Goal: Task Accomplishment & Management: Manage account settings

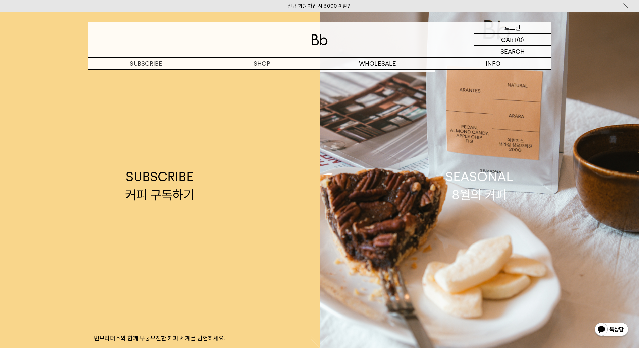
click at [519, 28] on p "로그인" at bounding box center [512, 27] width 16 height 11
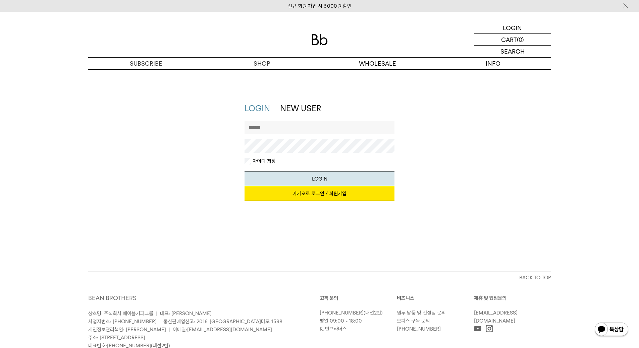
click at [299, 129] on input "text" at bounding box center [319, 127] width 150 height 13
type input "********"
click at [244, 171] on button "LOGIN" at bounding box center [319, 178] width 150 height 15
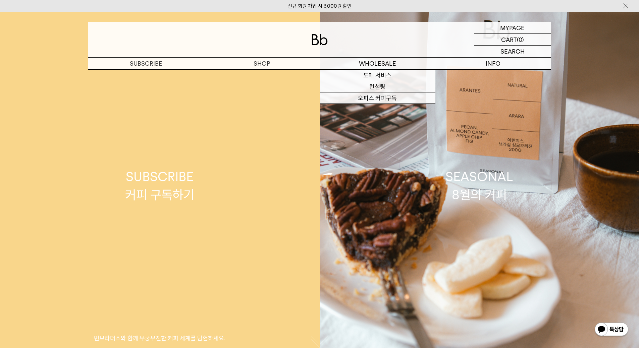
click at [146, 196] on div "SUBSCRIBE 커피 구독하기" at bounding box center [159, 186] width 69 height 36
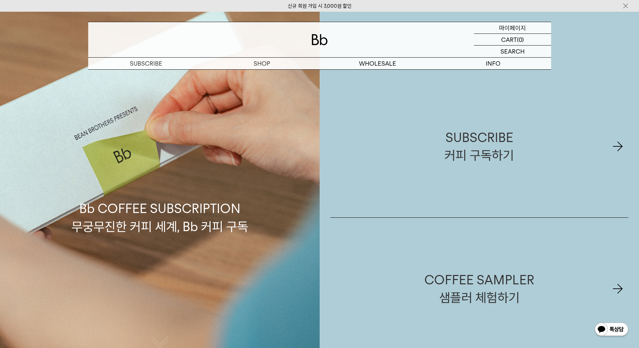
click at [511, 30] on p "마이페이지" at bounding box center [512, 27] width 27 height 11
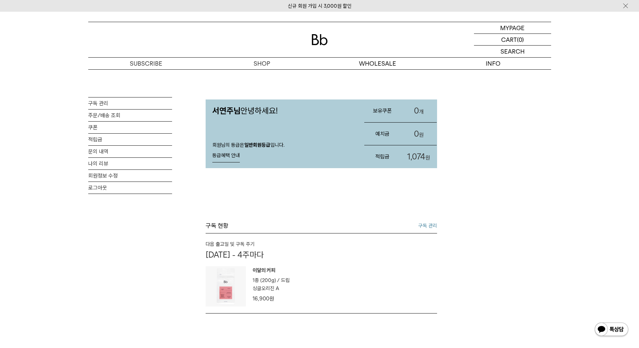
click at [535, 278] on div "MY PAGE 구독 관리 주문/배송 조회 쿠폰 적립금 문의 내역 나의 리뷰 회원정보 수정 로그아웃 서연주님 안녕하세요! 회원님의 등급은 일반회…" at bounding box center [319, 316] width 463 height 495
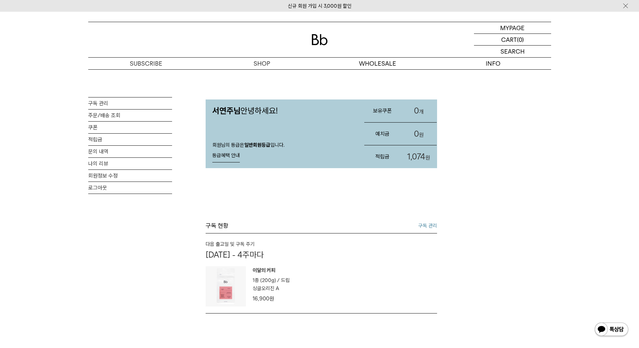
click at [431, 224] on link "구독 관리" at bounding box center [427, 226] width 19 height 8
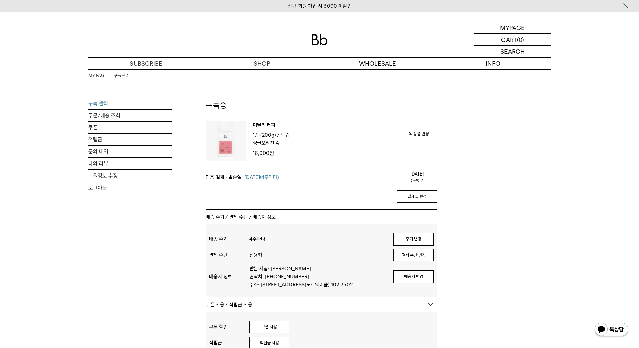
click at [492, 199] on div "MY PAGE 구독 관리 구독 관리 주문/배송 조회 쿠폰 적립금 문의 내역 나의 리뷰 회원정보 수정 로그아웃 구독중 구독 번호 : 53774 …" at bounding box center [319, 310] width 463 height 482
click at [415, 125] on link "구독 상품 변경" at bounding box center [417, 133] width 40 height 25
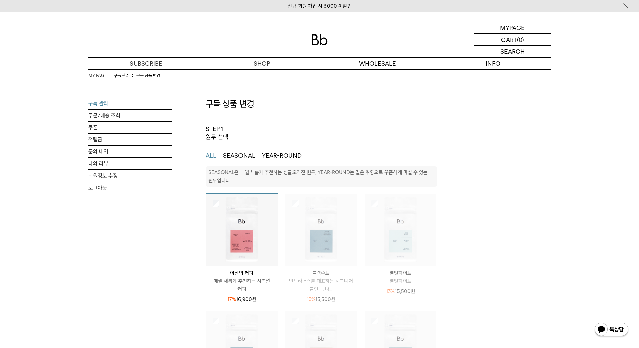
select select "**"
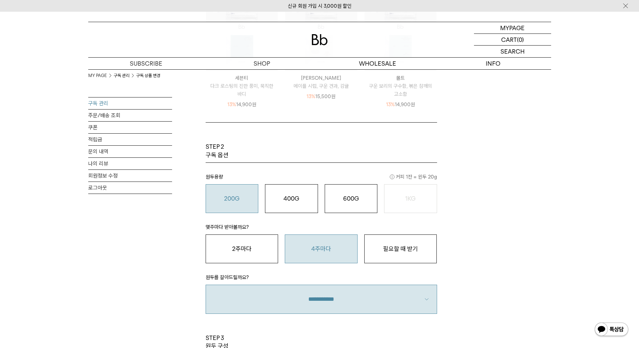
scroll to position [335, 0]
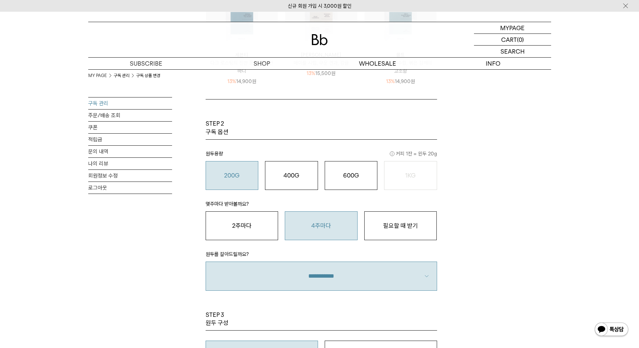
click at [480, 188] on div "MY PAGE 구독 관리 구독 상품 변경 구독 관리 주문/배송 조회 쿠폰 적립금 문의 내역 나의 리뷰 회원정보 수정 로그아웃 구독 상품 변경 …" at bounding box center [319, 117] width 463 height 766
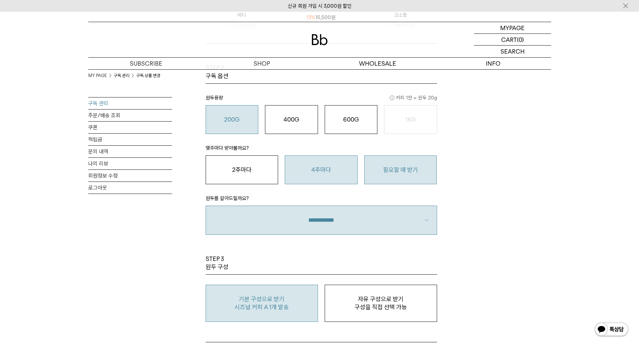
click at [425, 178] on button "필요할 때 받기" at bounding box center [400, 170] width 73 height 29
click at [578, 219] on div "MY PAGE 구독 관리 구독 상품 변경 구독 관리 주문/배송 조회 쿠폰 적립금 문의 내역 나의 리뷰 회원정보 수정 로그아웃 구독 상품 변경 …" at bounding box center [319, 61] width 639 height 766
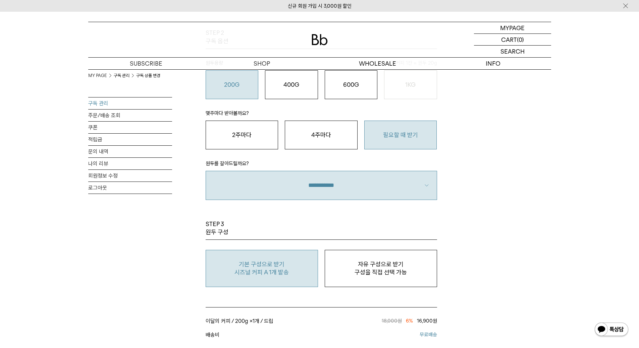
scroll to position [447, 0]
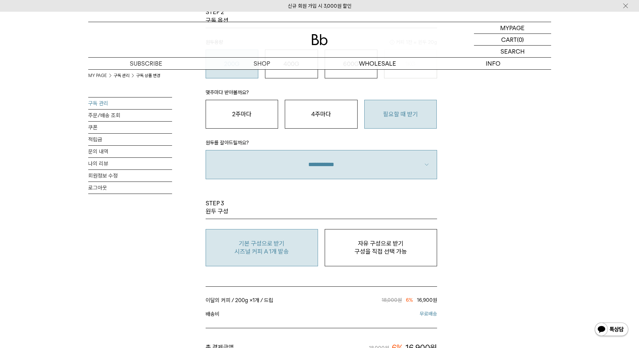
click at [578, 219] on div "MY PAGE 구독 관리 구독 상품 변경 구독 관리 주문/배송 조회 쿠폰 적립금 문의 내역 나의 리뷰 회원정보 수정 로그아웃 구독 상품 변경 …" at bounding box center [319, 6] width 639 height 766
click at [597, 225] on div "MY PAGE 구독 관리 구독 상품 변경 구독 관리 주문/배송 조회 쿠폰 적립금 문의 내역 나의 리뷰 회원정보 수정 로그아웃 구독 상품 변경 …" at bounding box center [319, 6] width 639 height 766
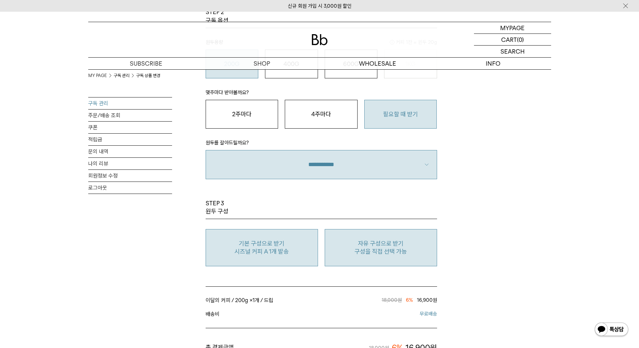
click at [406, 252] on p "구성을 직접 선택 가능" at bounding box center [380, 252] width 105 height 8
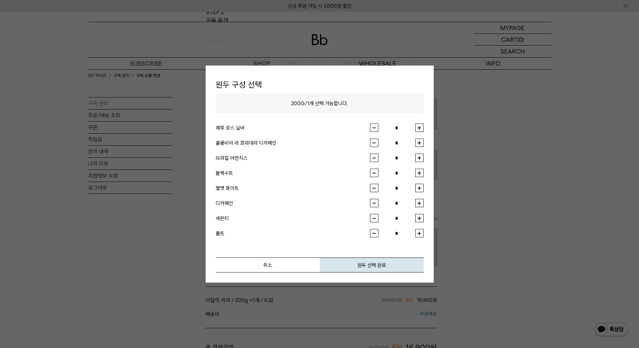
click at [562, 224] on div at bounding box center [319, 174] width 639 height 348
click at [281, 263] on button "취소" at bounding box center [268, 265] width 104 height 15
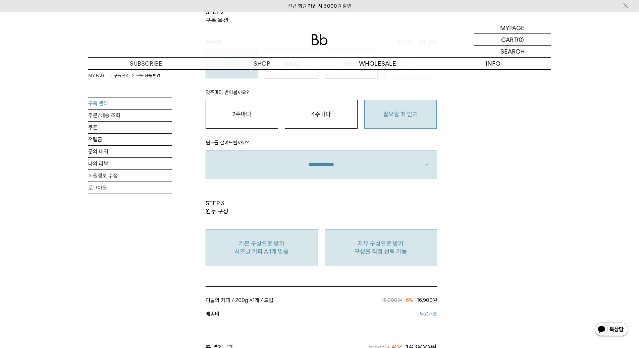
drag, startPoint x: 259, startPoint y: 256, endPoint x: 296, endPoint y: 264, distance: 37.3
click at [259, 257] on button "기본 구성으로 받기 시즈널 커피 A 1개 발송" at bounding box center [261, 247] width 112 height 37
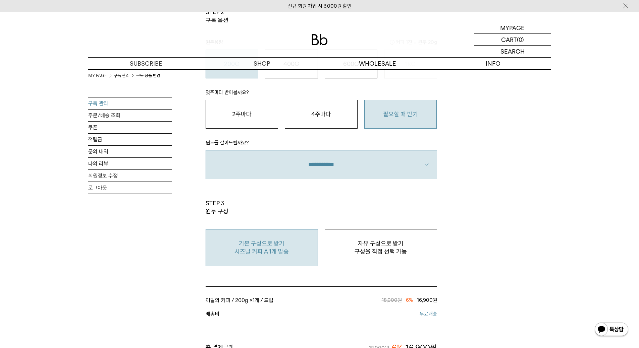
click at [533, 227] on div "MY PAGE 구독 관리 구독 상품 변경 구독 관리 주문/배송 조회 쿠폰 적립금 문의 내역 나의 리뷰 회원정보 수정 로그아웃 구독 상품 변경 …" at bounding box center [319, 6] width 463 height 766
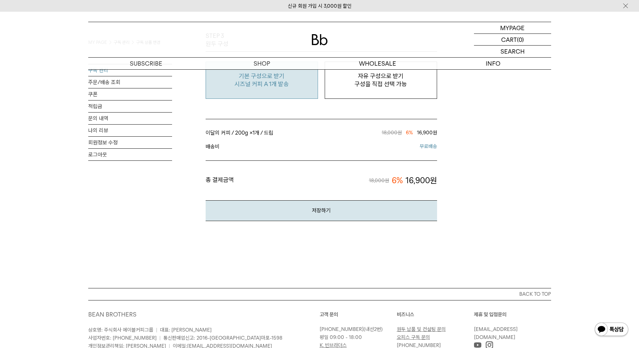
scroll to position [335, 0]
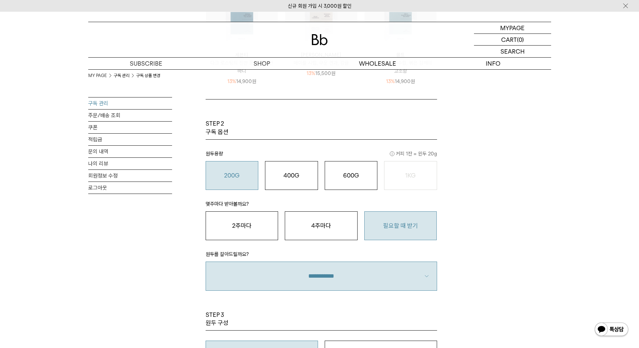
click at [548, 277] on div "MY PAGE 구독 관리 구독 상품 변경 구독 관리 주문/배송 조회 쿠폰 적립금 문의 내역 나의 리뷰 회원정보 수정 로그아웃 구독 상품 변경 …" at bounding box center [319, 117] width 463 height 766
click at [515, 273] on div "MY PAGE 구독 관리 구독 상품 변경 구독 관리 주문/배송 조회 쿠폰 적립금 문의 내역 나의 리뷰 회원정보 수정 로그아웃 구독 상품 변경 …" at bounding box center [319, 117] width 463 height 766
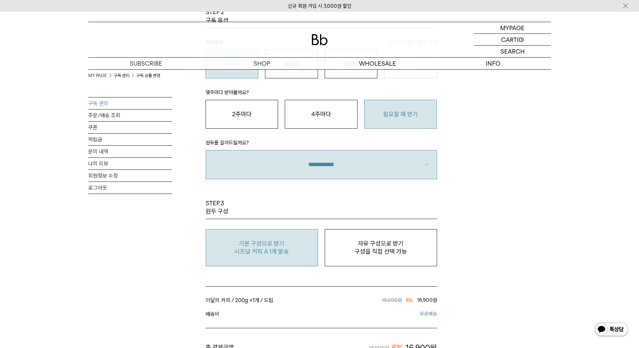
scroll to position [559, 0]
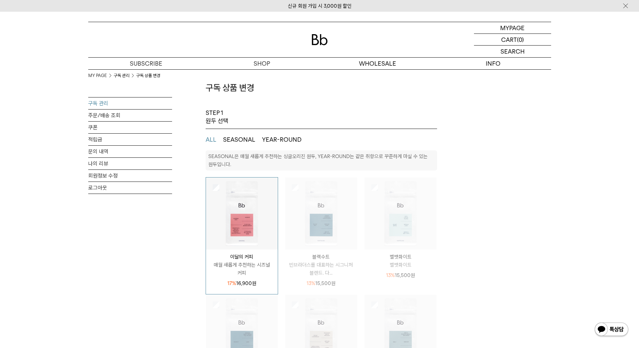
scroll to position [0, 0]
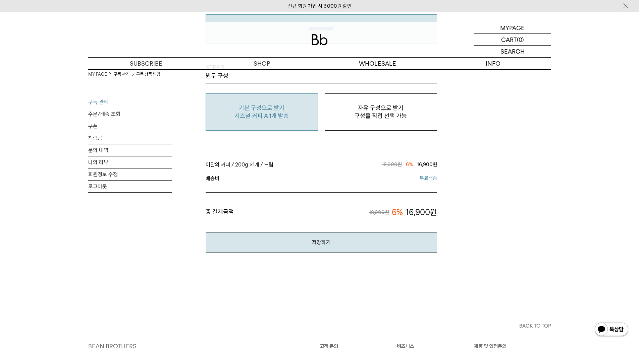
scroll to position [614, 0]
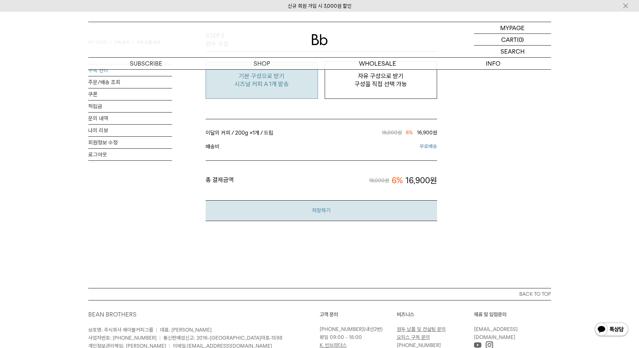
click at [315, 215] on button "저장하기" at bounding box center [320, 210] width 231 height 20
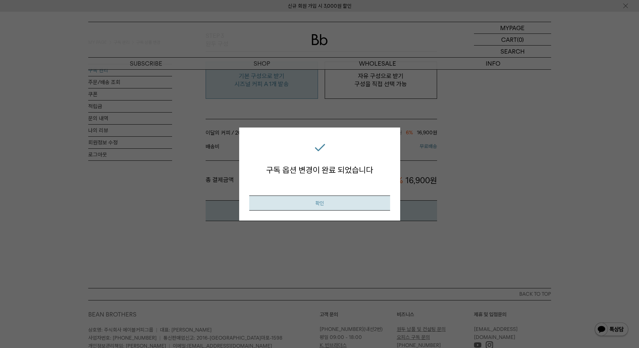
click at [329, 204] on button "확인" at bounding box center [319, 203] width 141 height 15
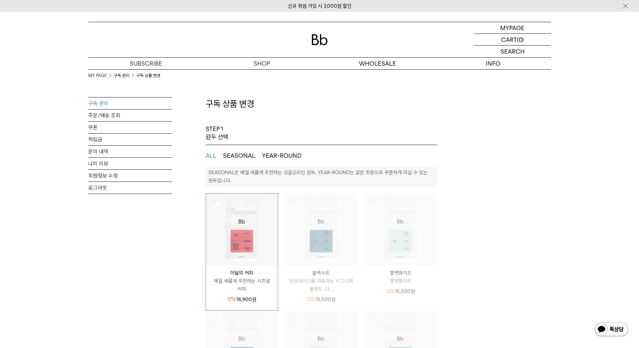
select select "**"
click at [103, 104] on link "구독 관리" at bounding box center [130, 104] width 84 height 12
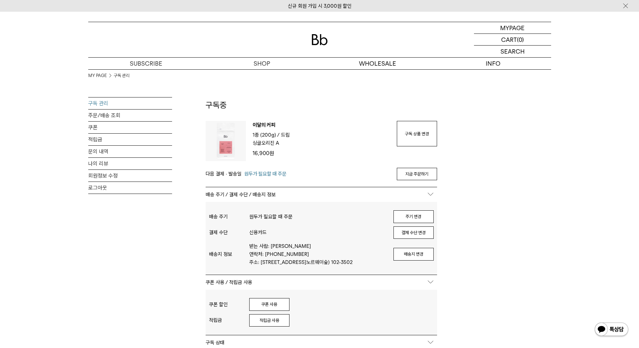
click at [541, 156] on div "MY PAGE 구독 관리 구독 관리 주문/배송 조회 쿠폰 적립금 문의 내역 나의 리뷰 회원정보 수정 로그아웃 구독중 구독 번호 : 53774 …" at bounding box center [319, 298] width 463 height 458
click at [544, 157] on div "MY PAGE 구독 관리 구독 관리 주문/배송 조회 쿠폰 적립금 문의 내역 나의 리뷰 회원정보 수정 로그아웃 구독중 구독 번호 : 53774 …" at bounding box center [319, 298] width 463 height 458
click at [528, 239] on div "MY PAGE 구독 관리 구독 관리 주문/배송 조회 쿠폰 적립금 문의 내역 나의 리뷰 회원정보 수정 로그아웃 구독중 구독 번호 : 53774 …" at bounding box center [319, 298] width 463 height 458
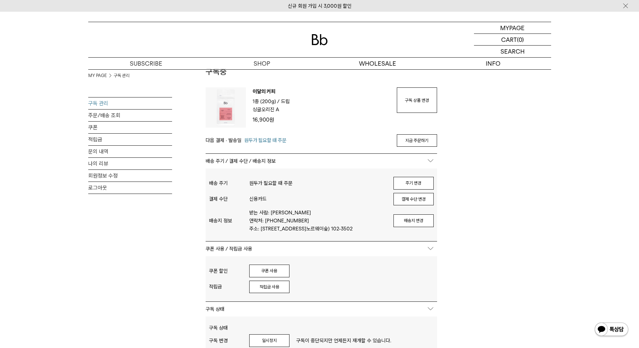
scroll to position [56, 0]
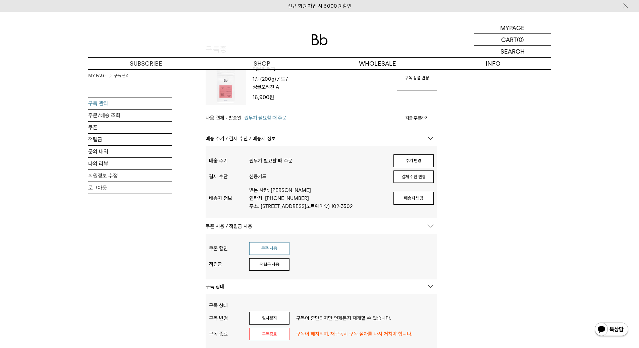
click at [261, 255] on button "쿠폰 사용" at bounding box center [269, 248] width 40 height 13
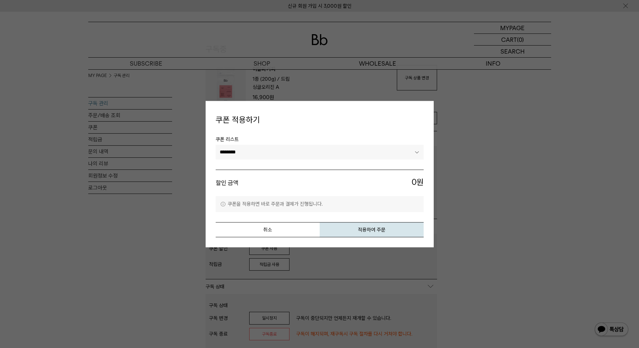
click at [289, 155] on select "********" at bounding box center [320, 152] width 208 height 15
click at [282, 231] on button "취소" at bounding box center [268, 229] width 104 height 15
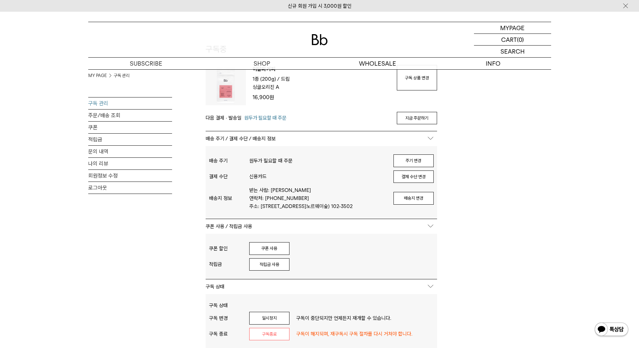
drag, startPoint x: 549, startPoint y: 223, endPoint x: 533, endPoint y: 223, distance: 15.8
click at [551, 223] on div "MY PAGE 구독 관리 구독 관리 주문/배송 조회 쿠폰 적립금 문의 내역 나의 리뷰 회원정보 수정 로그아웃 구독중 구독 번호 : 53774 …" at bounding box center [319, 242] width 483 height 458
click at [523, 218] on div "MY PAGE 구독 관리 구독 관리 주문/배송 조회 쿠폰 적립금 문의 내역 나의 리뷰 회원정보 수정 로그아웃 구독중 구독 번호 : 53774 …" at bounding box center [319, 242] width 463 height 458
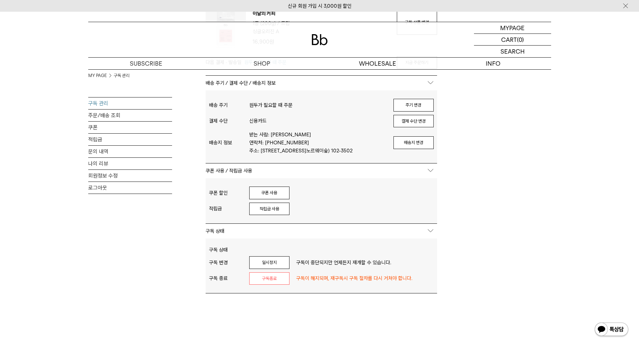
click at [523, 213] on div "MY PAGE 구독 관리 구독 관리 주문/배송 조회 쿠폰 적립금 문의 내역 나의 리뷰 회원정보 수정 로그아웃 구독중 구독 번호 : 53774 …" at bounding box center [319, 187] width 463 height 458
click at [509, 258] on div "MY PAGE 구독 관리 구독 관리 주문/배송 조회 쿠폰 적립금 문의 내역 나의 리뷰 회원정보 수정 로그아웃 구독중 구독 번호 : 53774 …" at bounding box center [319, 187] width 463 height 458
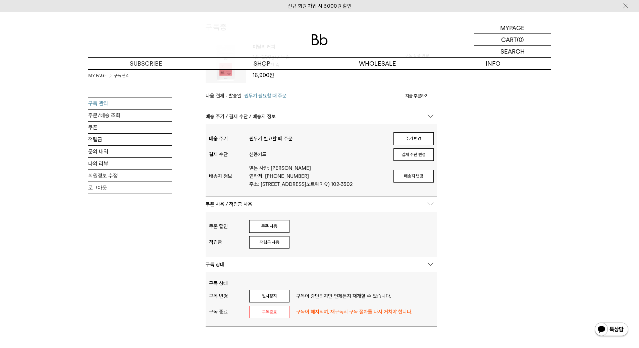
scroll to position [56, 0]
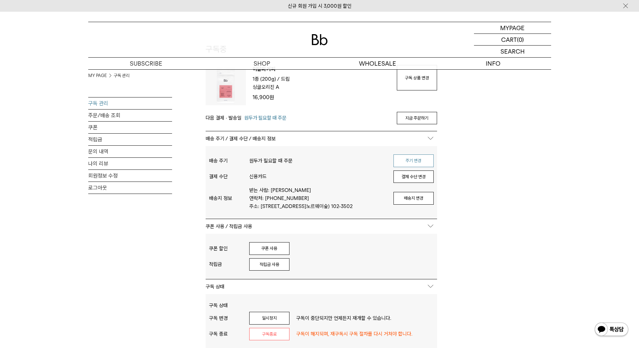
click at [418, 164] on button "주기 변경" at bounding box center [413, 161] width 40 height 13
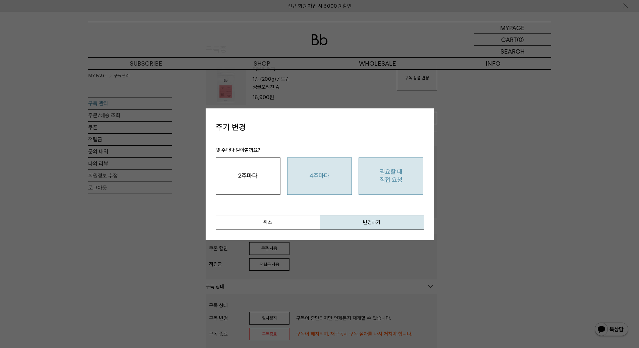
click at [328, 180] on button "4주마다" at bounding box center [319, 176] width 65 height 37
click at [366, 219] on button "변경하기" at bounding box center [371, 222] width 104 height 15
click at [511, 266] on div at bounding box center [319, 174] width 639 height 348
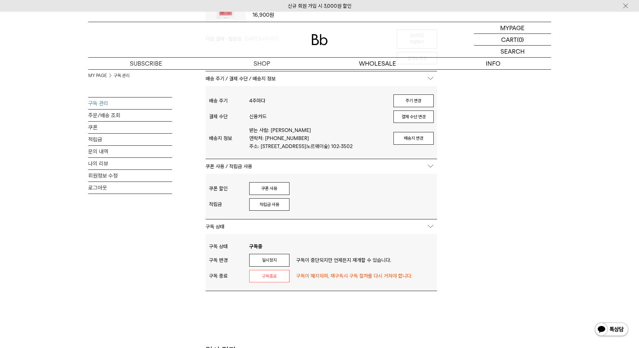
scroll to position [224, 0]
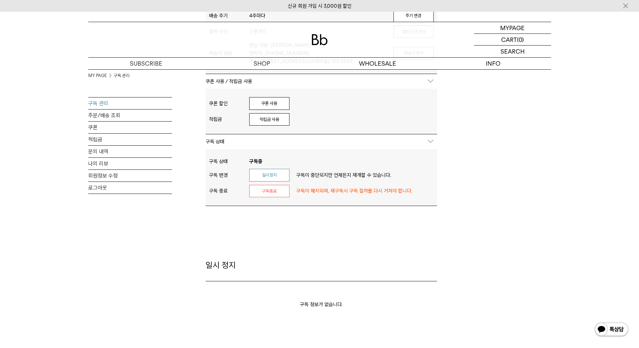
click at [272, 175] on button "일시정지" at bounding box center [269, 175] width 40 height 13
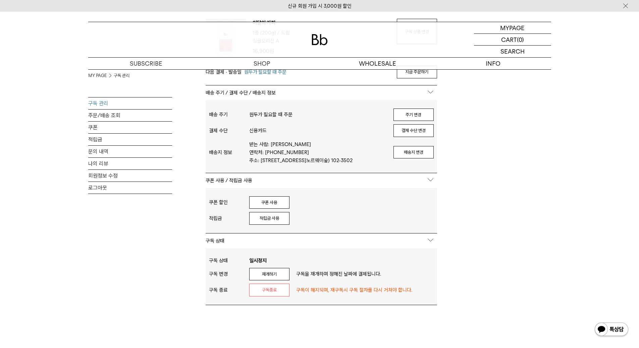
click at [515, 199] on div "MY PAGE 구독 관리 구독 관리 주문/배송 조회 쿠폰 적립금 문의 내역 나의 리뷰 회원정보 수정 로그아웃 구독중 구독 정보가 없습니다. 일…" at bounding box center [319, 76] width 463 height 460
click at [506, 213] on div "MY PAGE 구독 관리 구독 관리 주문/배송 조회 쿠폰 적립금 문의 내역 나의 리뷰 회원정보 수정 로그아웃 구독중 구독 정보가 없습니다. 일…" at bounding box center [319, 76] width 463 height 460
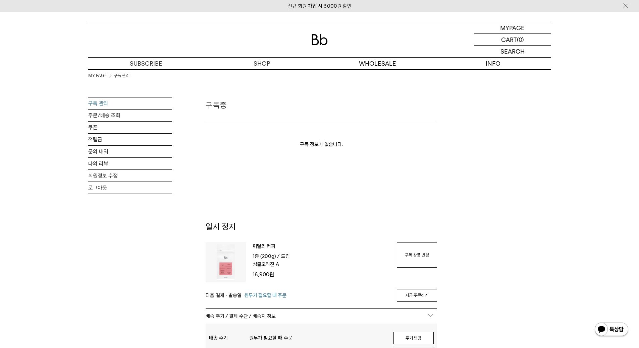
click at [541, 190] on div "MY PAGE 구독 관리 구독 관리 주문/배송 조회 쿠폰 적립금 문의 내역 나의 리뷰 회원정보 수정 로그아웃 구독중 구독 정보가 없습니다. 일…" at bounding box center [319, 299] width 463 height 460
click at [525, 29] on p "마이페이지" at bounding box center [512, 27] width 27 height 11
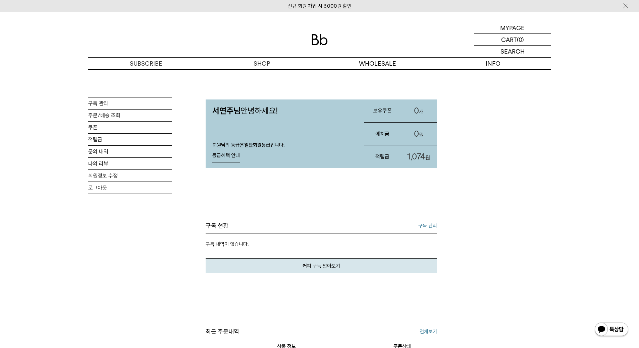
click at [517, 260] on div "MY PAGE 구독 관리 주문/배송 조회 쿠폰 적립금 문의 내역 나의 리뷰 회원정보 수정 로그아웃 서연주님 안녕하세요! 회원님의 등급은 일반회…" at bounding box center [319, 296] width 463 height 455
click at [230, 158] on link "등급혜택 안내" at bounding box center [225, 155] width 27 height 13
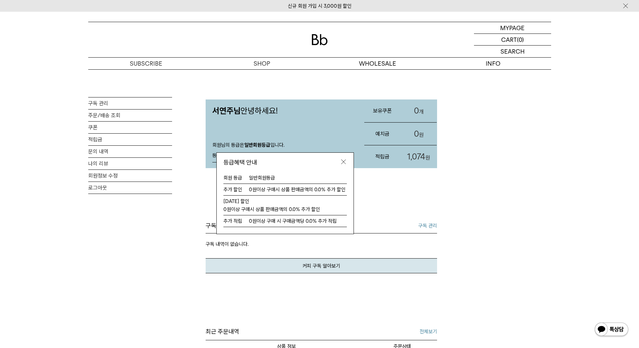
click at [345, 161] on img at bounding box center [343, 162] width 7 height 7
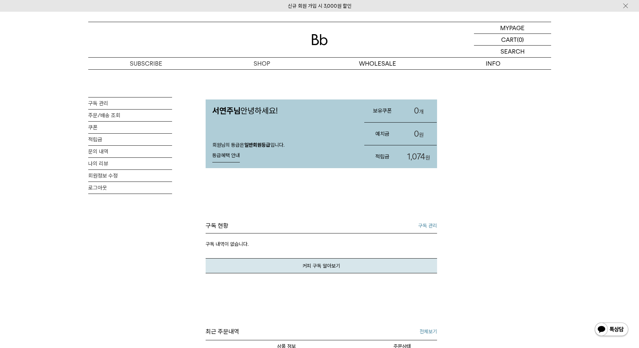
click at [588, 171] on div "MY PAGE 구독 관리 주문/배송 조회 쿠폰 적립금 문의 내역 나의 리뷰 회원정보 수정 로그아웃 서연주님 안녕하세요! 회원님의 등급은 일반회…" at bounding box center [319, 296] width 639 height 455
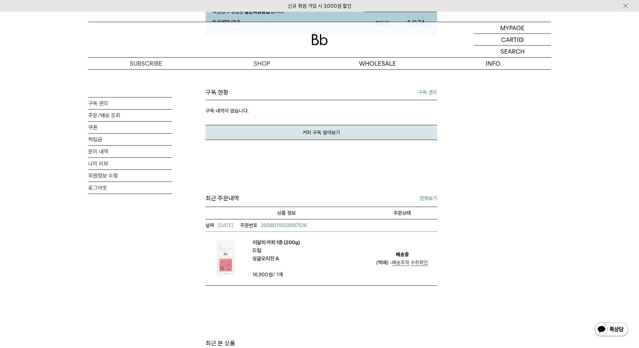
scroll to position [168, 0]
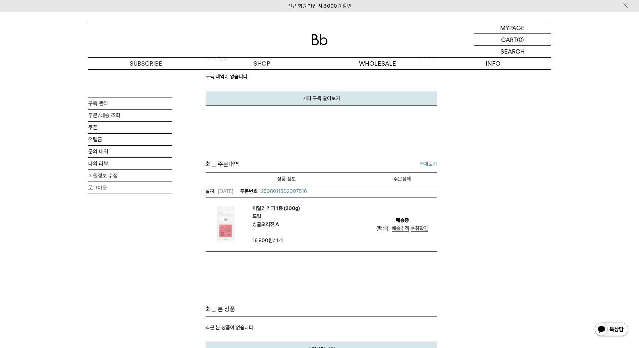
click at [503, 221] on div "MY PAGE 구독 관리 주문/배송 조회 쿠폰 적립금 문의 내역 나의 리뷰 회원정보 수정 로그아웃 서연주님 안녕하세요! 회원님의 등급은 일반회…" at bounding box center [319, 129] width 463 height 455
click at [503, 220] on div "MY PAGE 구독 관리 주문/배송 조회 쿠폰 적립금 문의 내역 나의 리뷰 회원정보 수정 로그아웃 서연주님 안녕하세요! 회원님의 등급은 일반회…" at bounding box center [319, 129] width 463 height 455
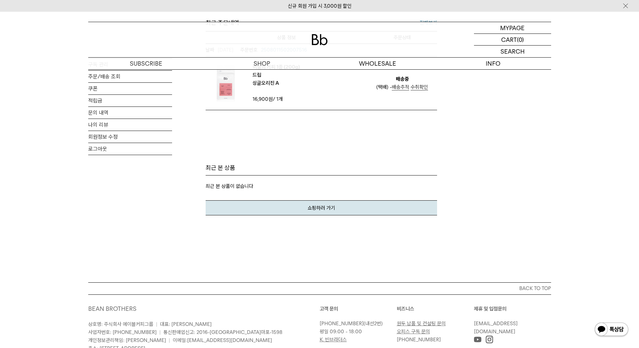
scroll to position [335, 0]
